Goal: Understand process/instructions: Learn how to perform a task or action

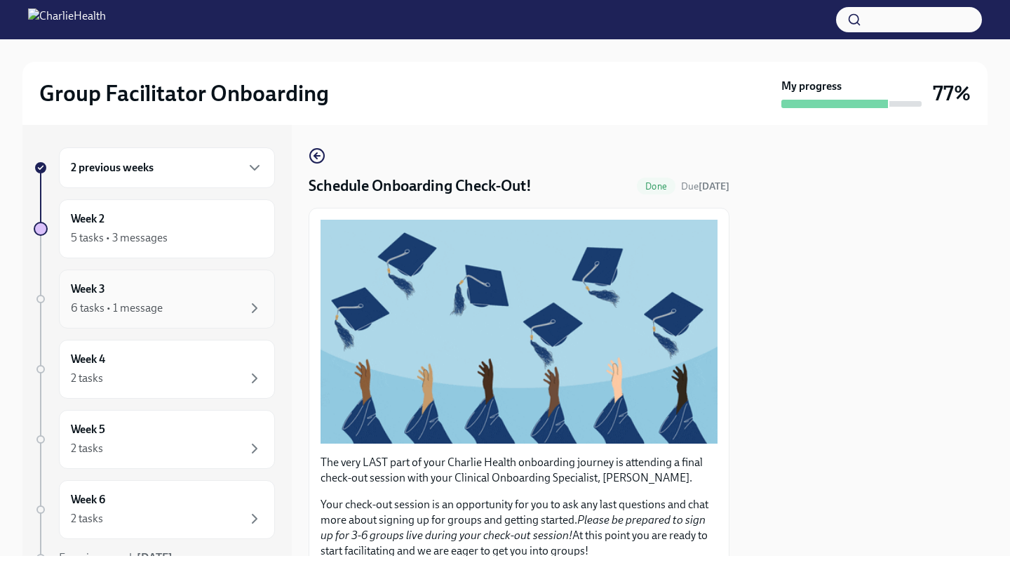
click at [197, 302] on div "6 tasks • 1 message" at bounding box center [167, 308] width 192 height 17
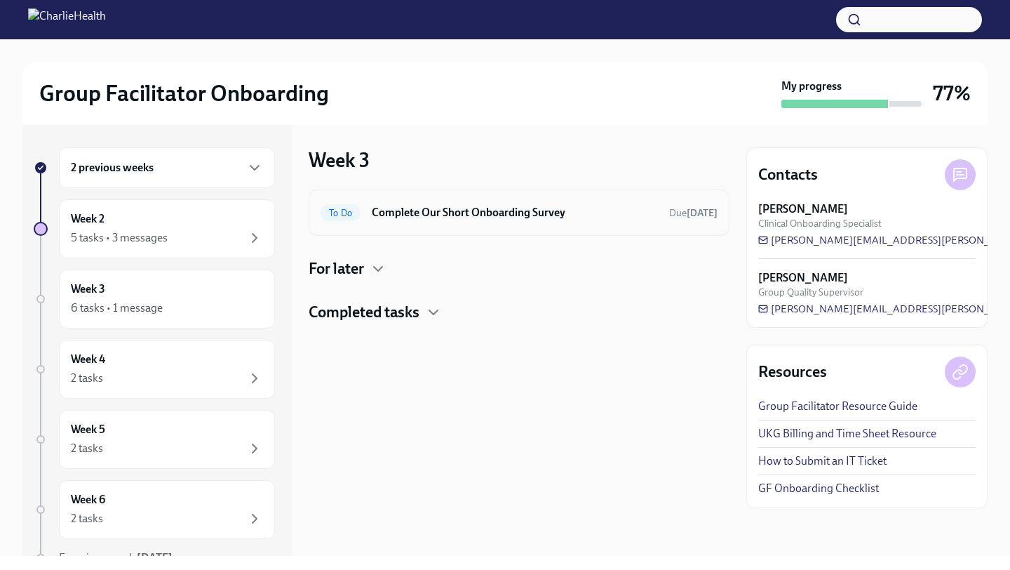
click at [445, 213] on h6 "Complete Our Short Onboarding Survey" at bounding box center [515, 212] width 286 height 15
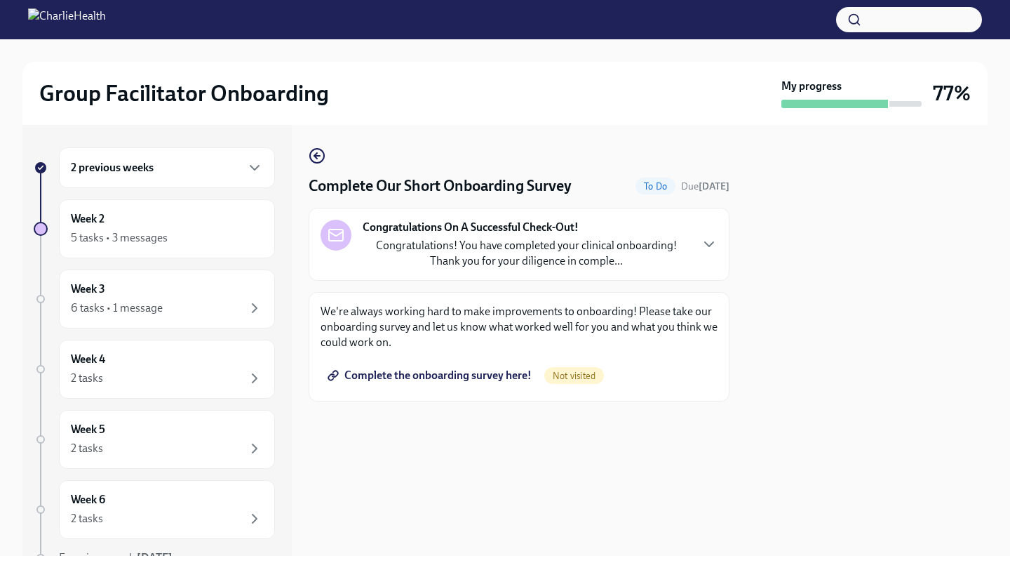
click at [575, 328] on p "We're always working hard to make improvements to onboarding! Please take our o…" at bounding box center [519, 327] width 397 height 46
click at [450, 375] on span "Complete the onboarding survey here!" at bounding box center [430, 375] width 201 height 14
click at [194, 292] on div "Week 3 6 tasks • 1 message" at bounding box center [167, 298] width 192 height 35
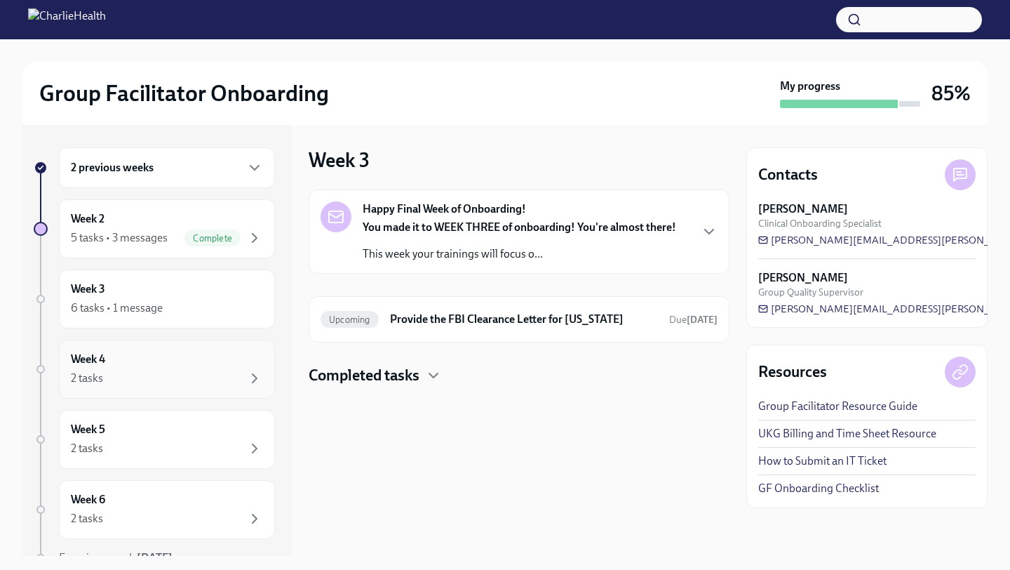
click at [232, 374] on div "2 tasks" at bounding box center [167, 378] width 192 height 17
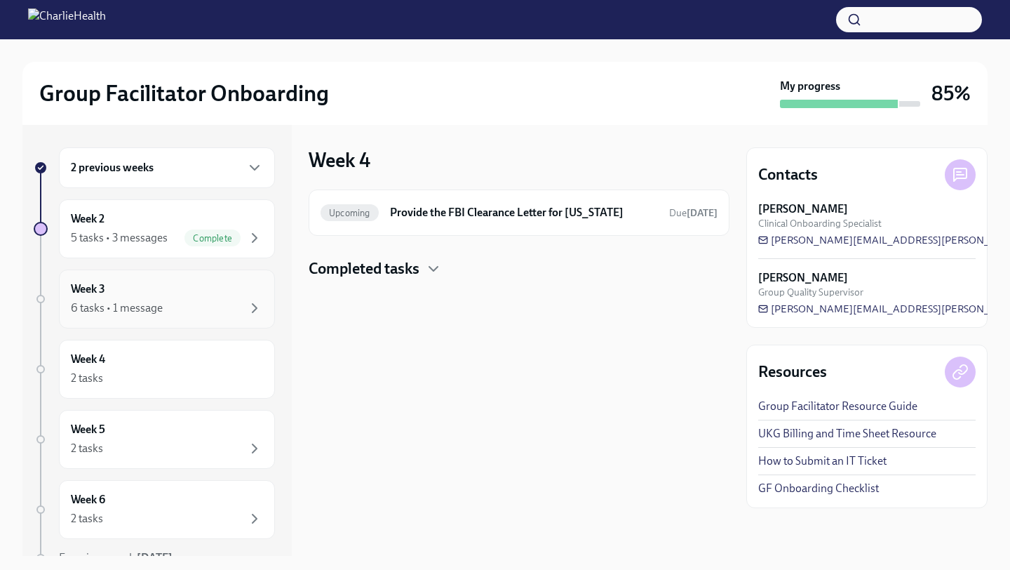
click at [225, 297] on div "Week 3 6 tasks • 1 message" at bounding box center [167, 298] width 192 height 35
